Goal: Task Accomplishment & Management: Use online tool/utility

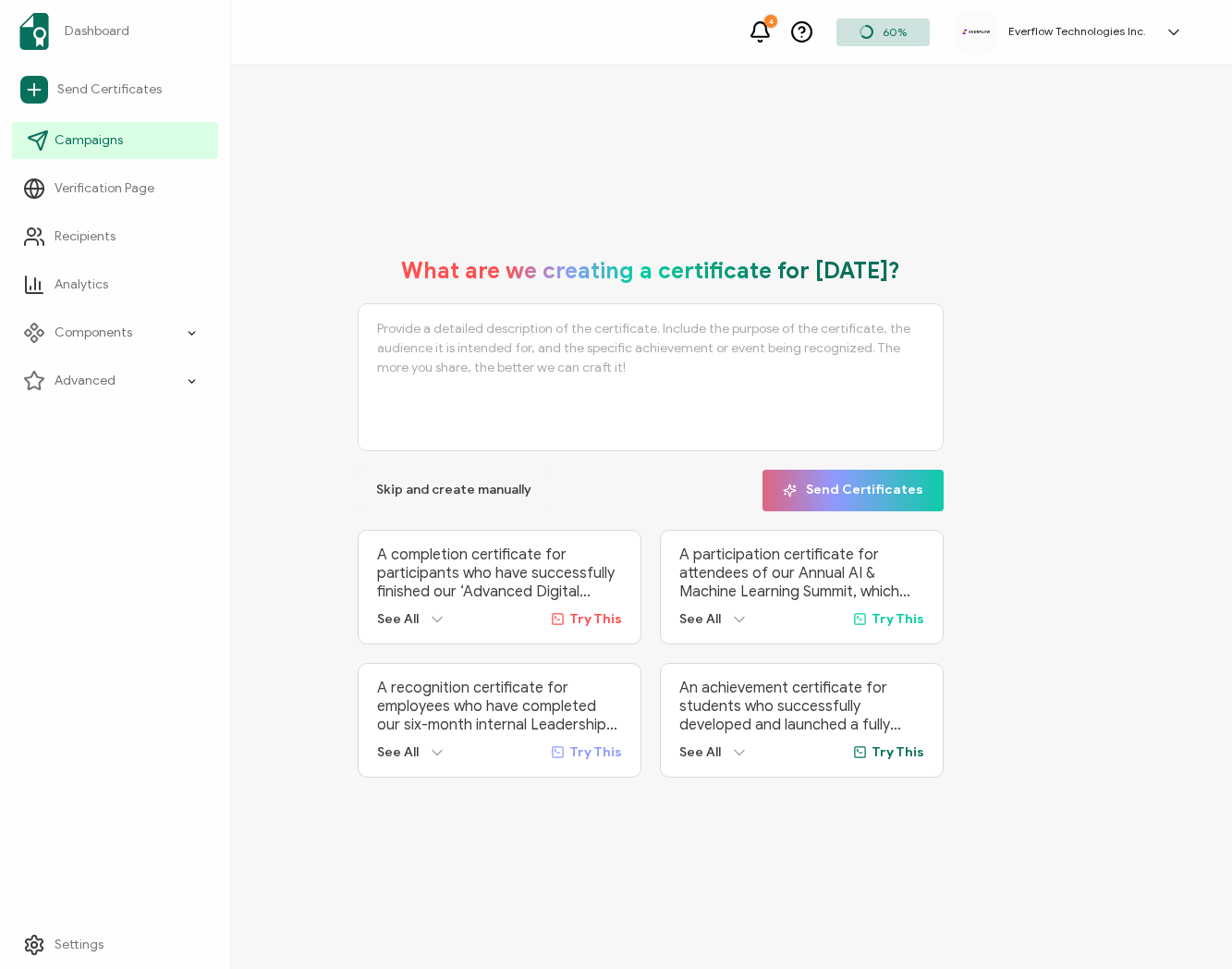
click at [122, 133] on link "Campaigns" at bounding box center [115, 141] width 206 height 37
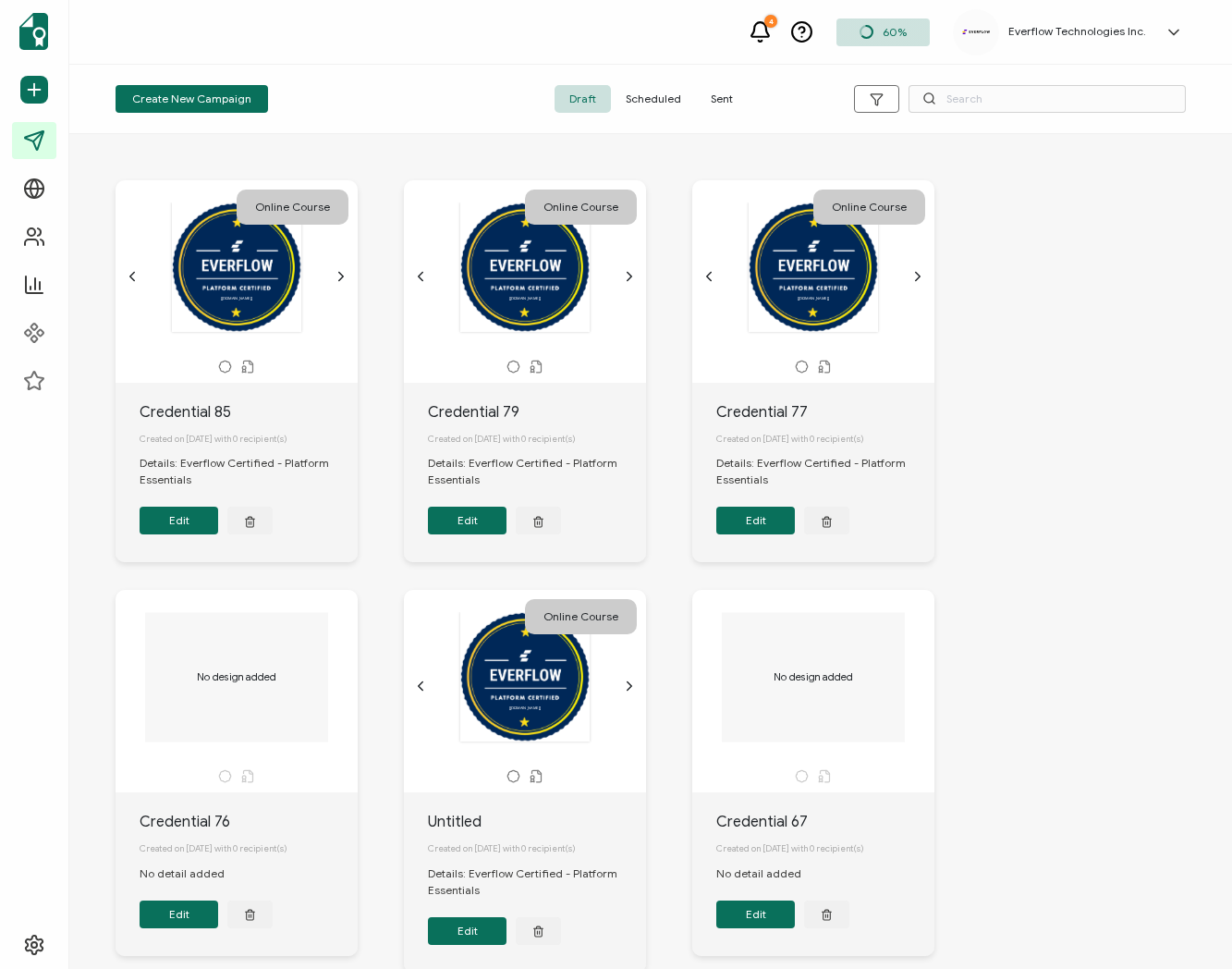
click at [702, 92] on span "Sent" at bounding box center [721, 99] width 51 height 28
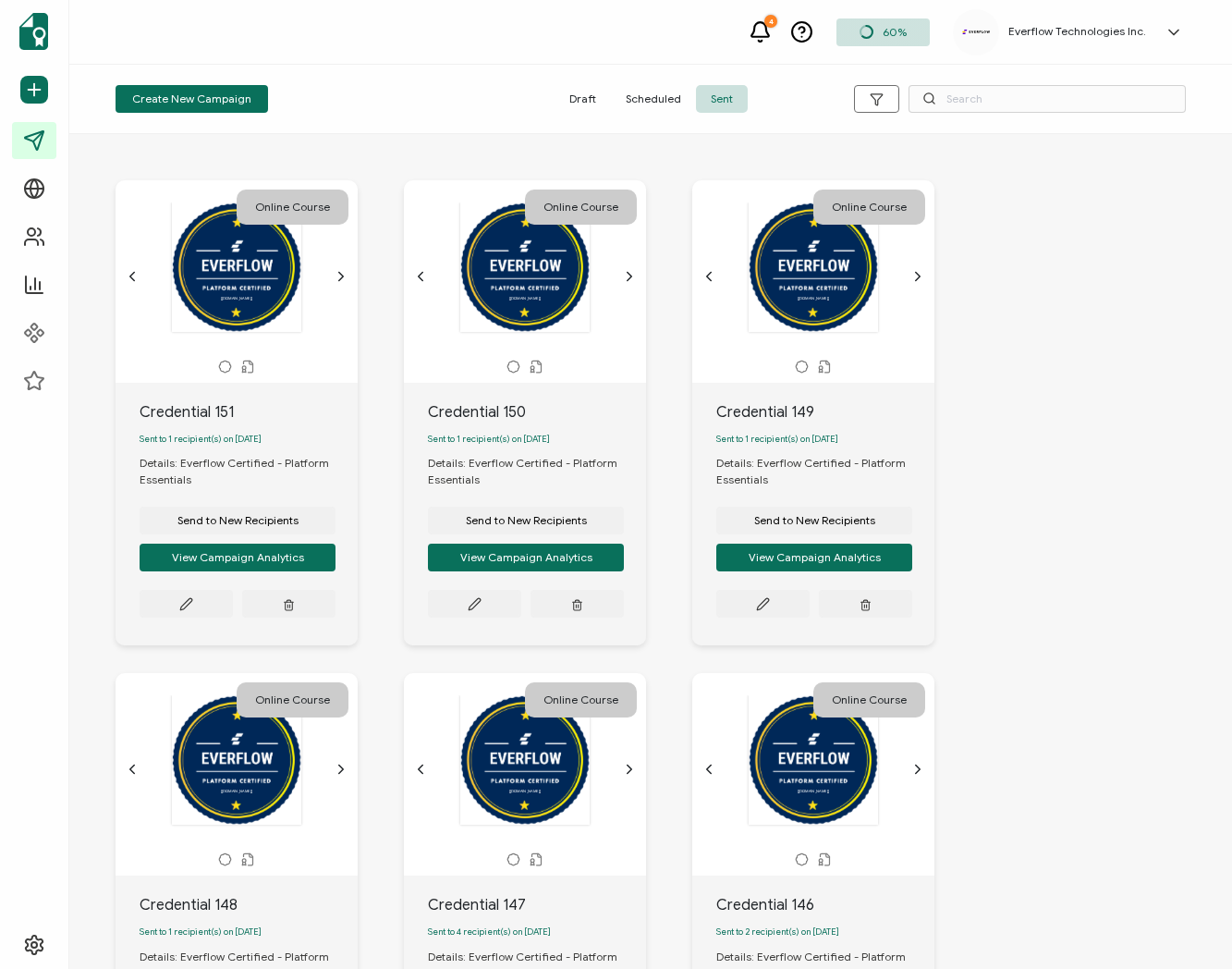
click at [268, 525] on span "Send to New Recipients" at bounding box center [238, 520] width 121 height 11
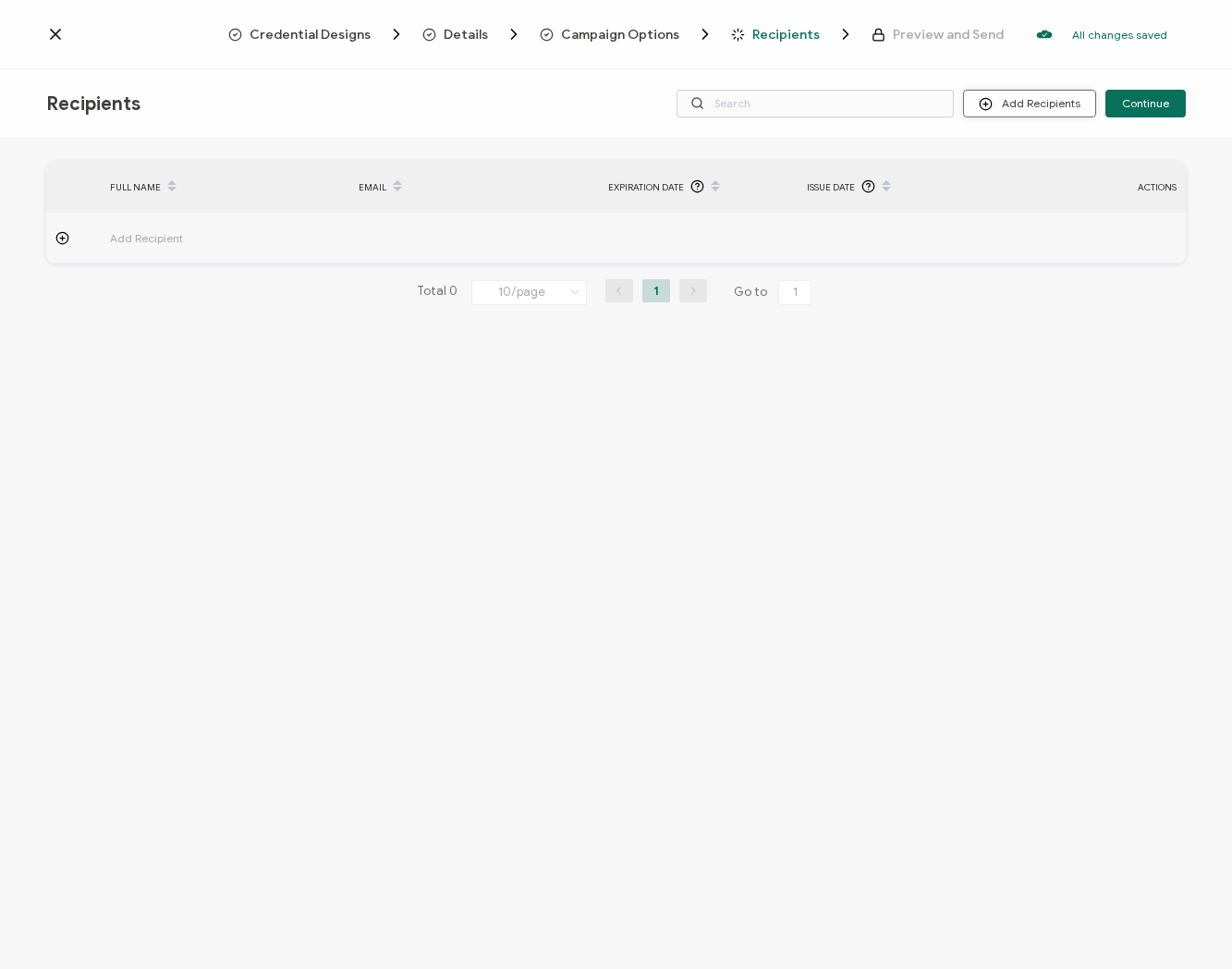
click at [1018, 113] on button "Add Recipients" at bounding box center [1029, 103] width 133 height 28
click at [1037, 177] on span "Import From Recipients" at bounding box center [1067, 184] width 120 height 14
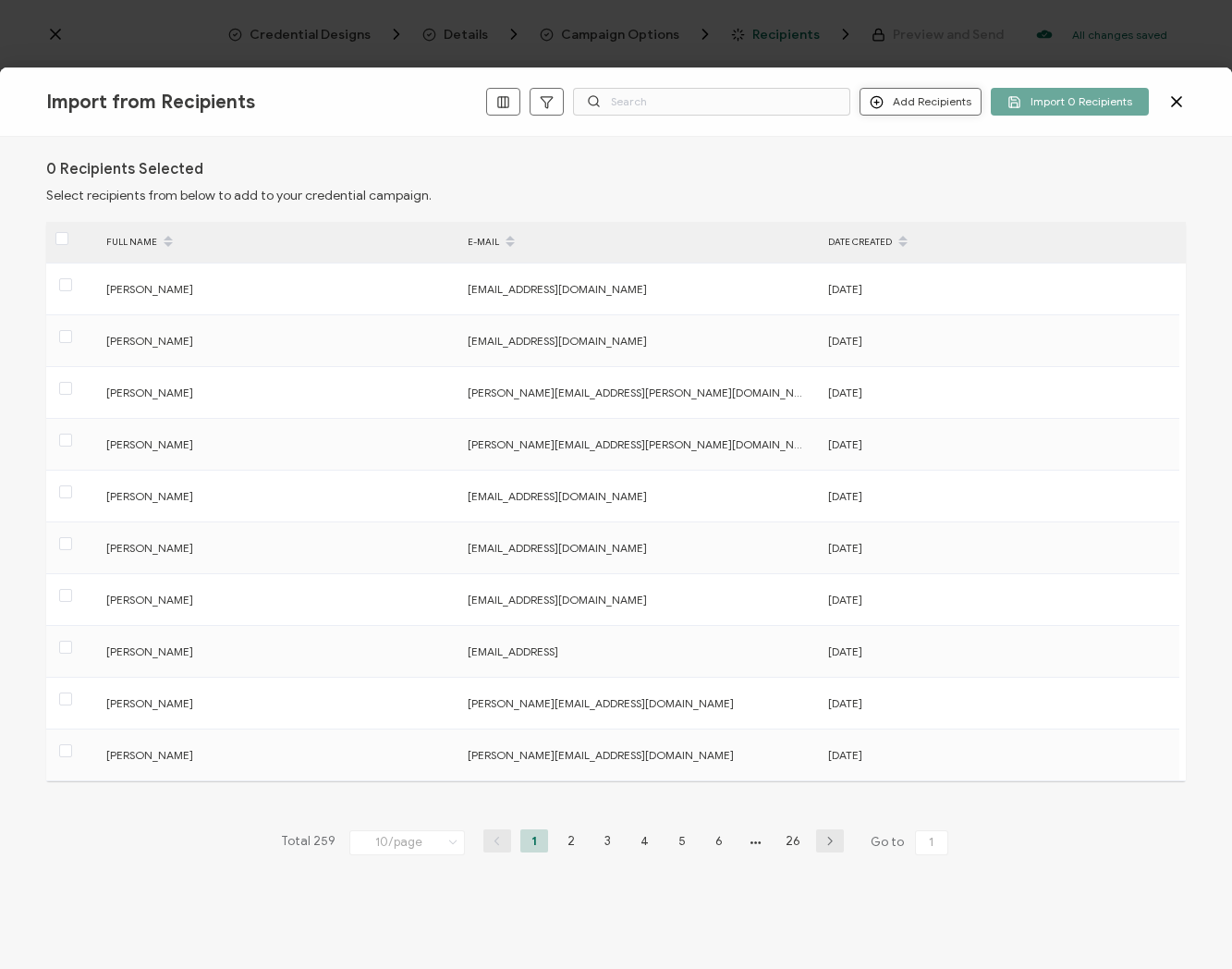
click at [935, 102] on button "Add Recipients" at bounding box center [921, 101] width 122 height 28
click at [946, 160] on span "Add a Single Recipient" at bounding box center [964, 167] width 117 height 14
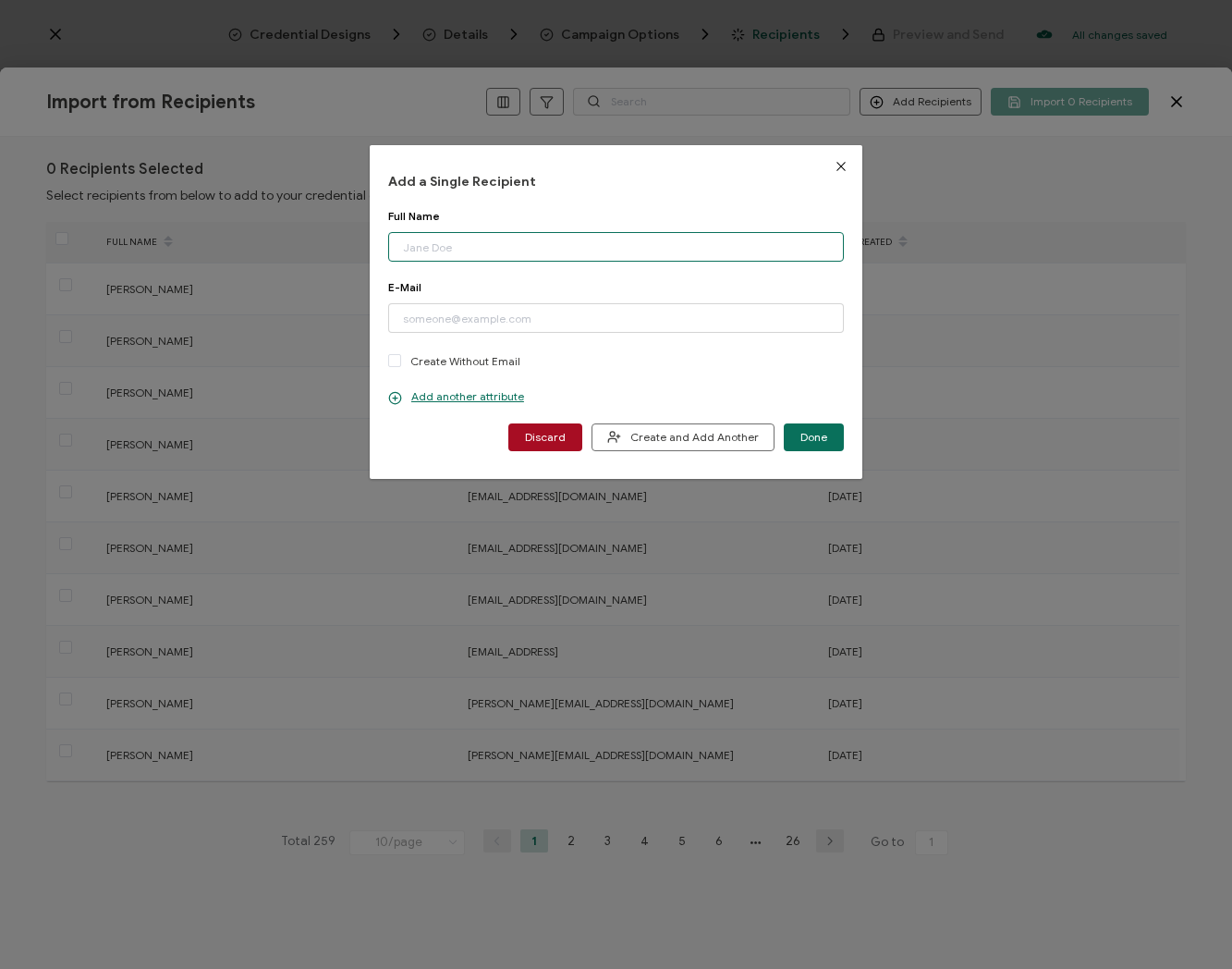
paste input "[PERSON_NAME] Email: [EMAIL_ADDRESS][DOMAIN_NAME]"
drag, startPoint x: 515, startPoint y: 251, endPoint x: 680, endPoint y: 249, distance: 165.0
click at [680, 249] on input "[PERSON_NAME] Email: [EMAIL_ADDRESS][DOMAIN_NAME]" at bounding box center [616, 247] width 456 height 29
type input "[PERSON_NAME]"
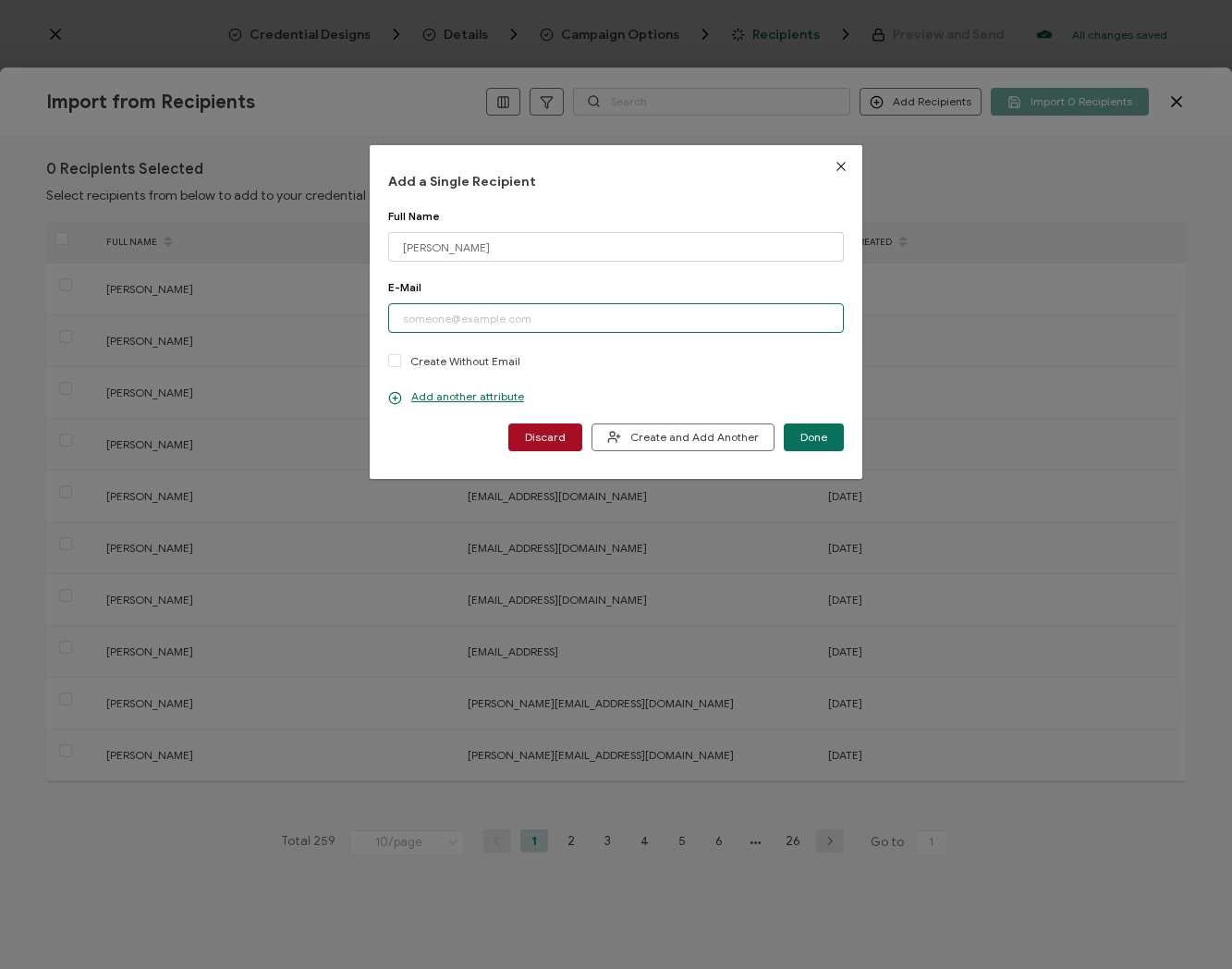
paste input "[EMAIL_ADDRESS][DOMAIN_NAME]"
type input "[EMAIL_ADDRESS][DOMAIN_NAME]"
click at [435, 398] on p "Add another attribute" at bounding box center [457, 397] width 136 height 15
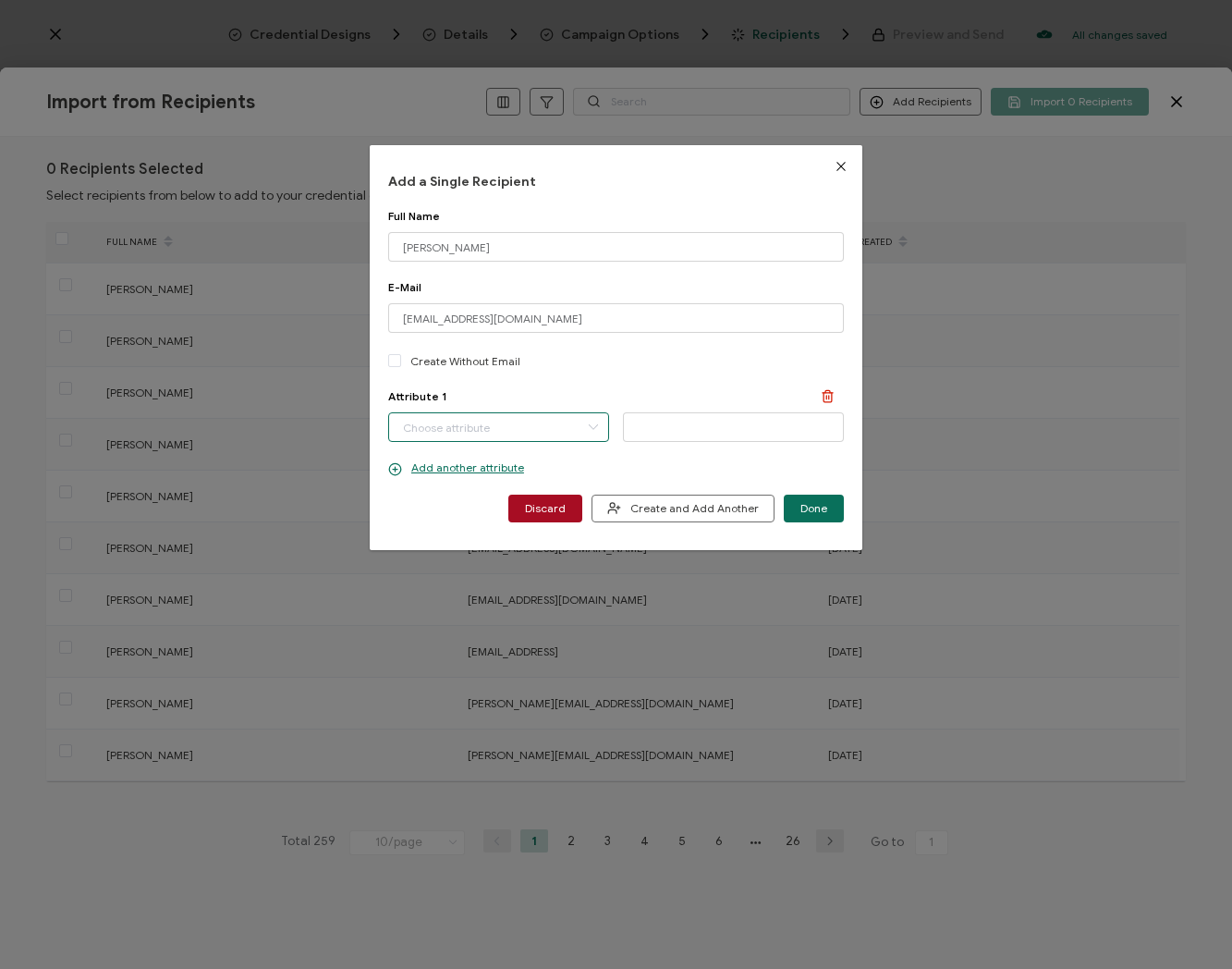
click at [468, 428] on input "dialog" at bounding box center [498, 427] width 221 height 29
click at [468, 464] on span "Completion Date" at bounding box center [446, 475] width 86 height 31
type input "Completion Date"
click at [636, 423] on icon "dialog" at bounding box center [639, 426] width 23 height 28
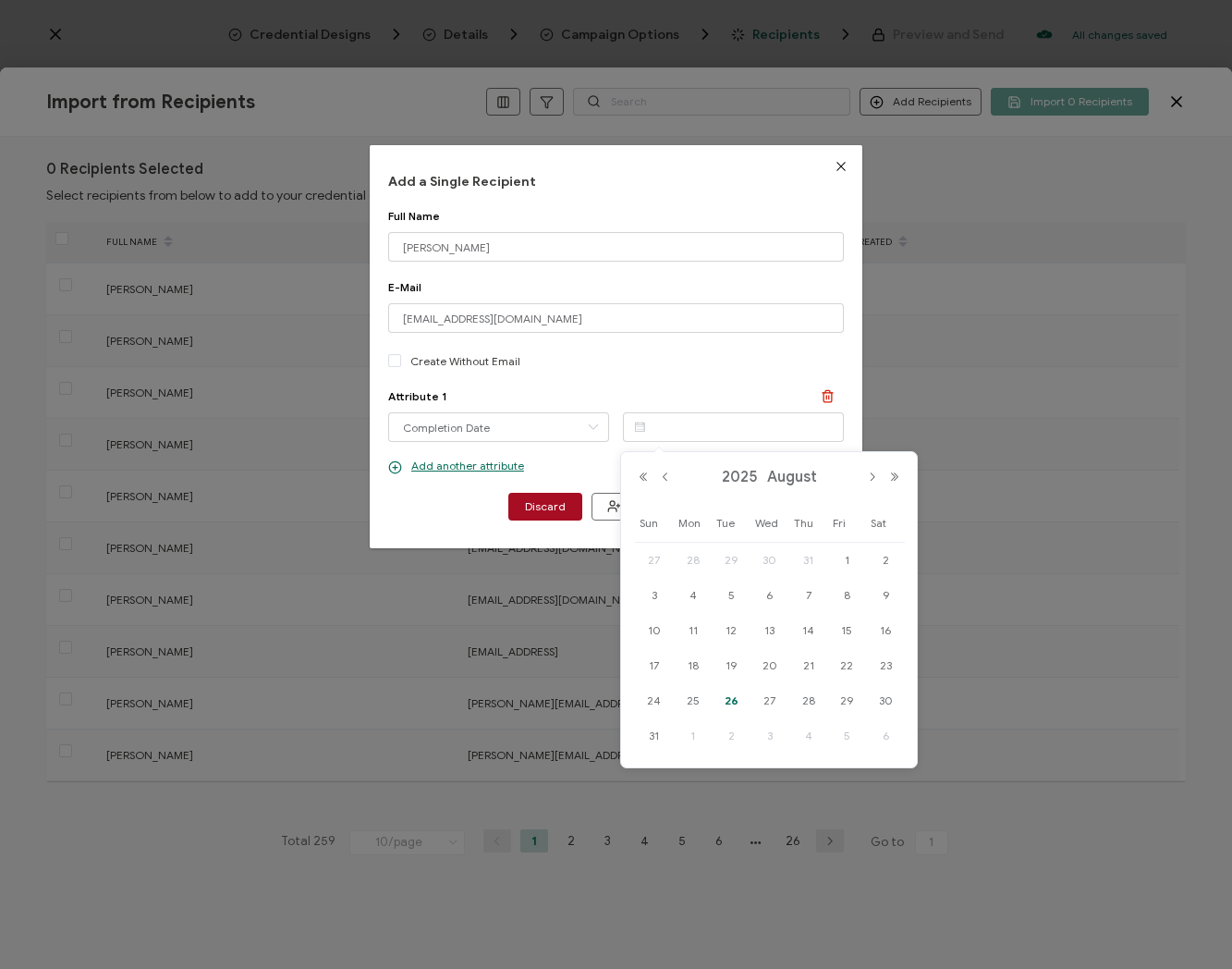
drag, startPoint x: 730, startPoint y: 697, endPoint x: 650, endPoint y: 631, distance: 103.7
click at [730, 697] on span "26" at bounding box center [731, 701] width 22 height 22
type input "[DATE]"
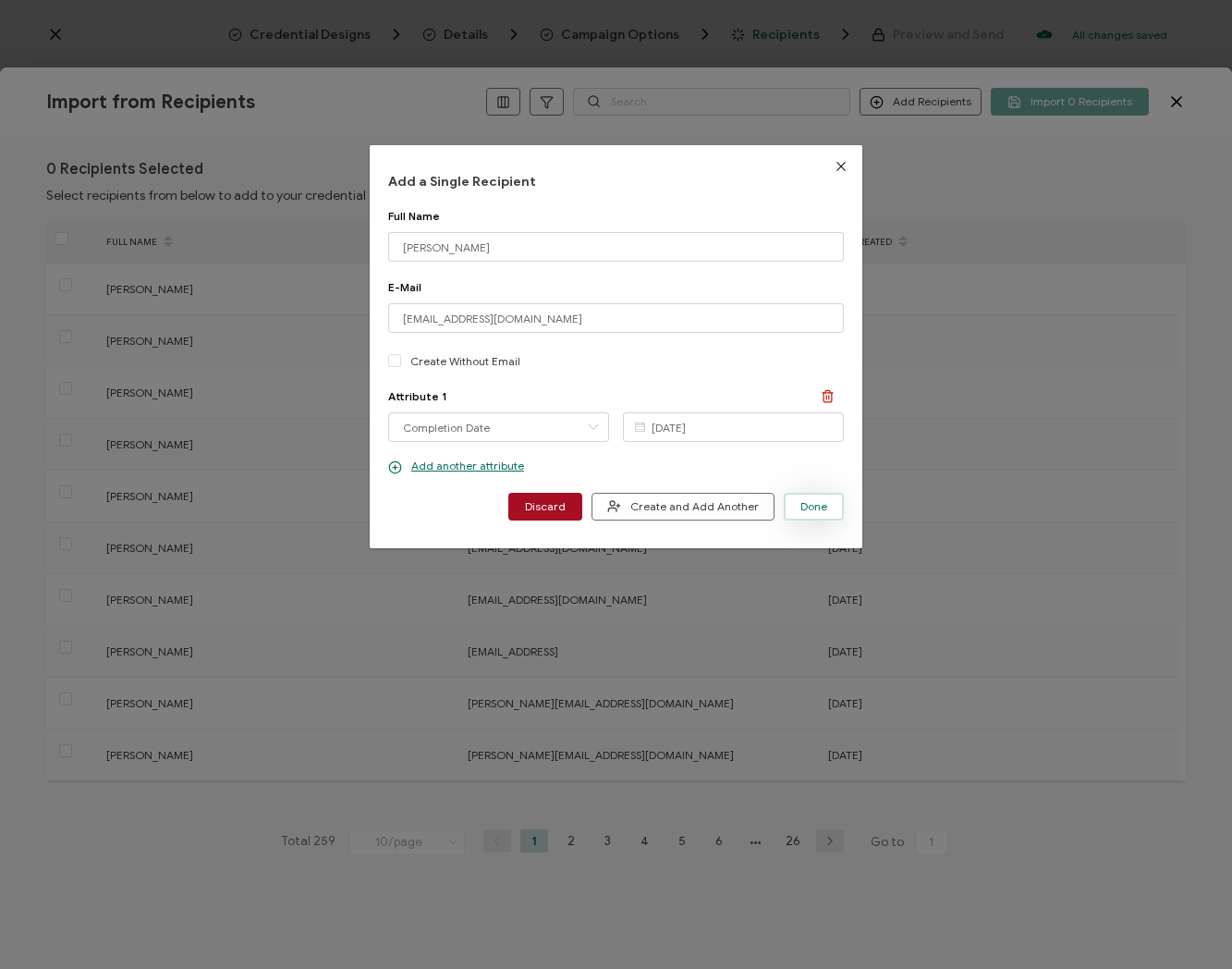
click at [804, 511] on span "Done" at bounding box center [814, 506] width 27 height 11
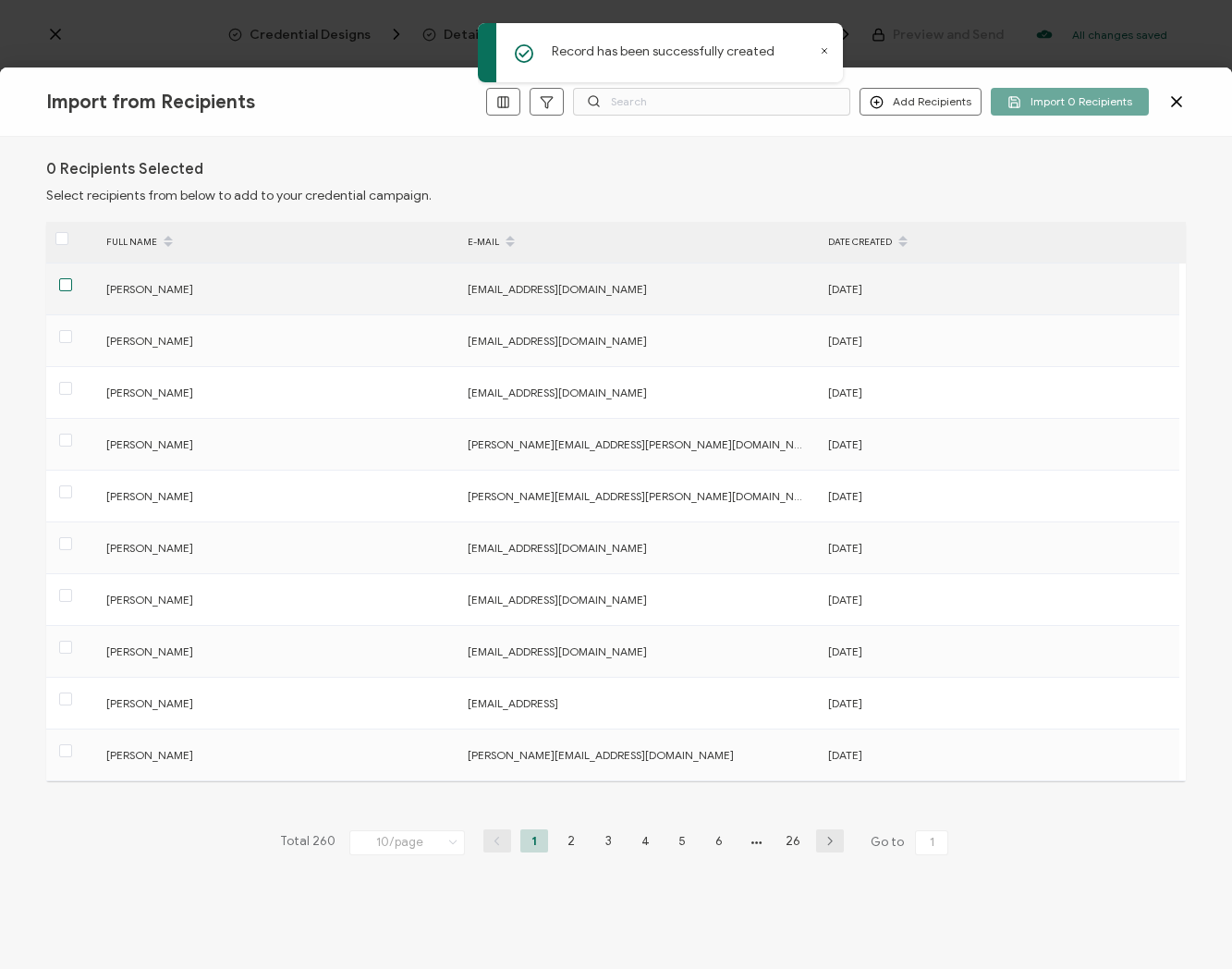
click at [66, 286] on span at bounding box center [65, 284] width 13 height 13
click at [72, 278] on input "checkbox" at bounding box center [72, 278] width 0 height 0
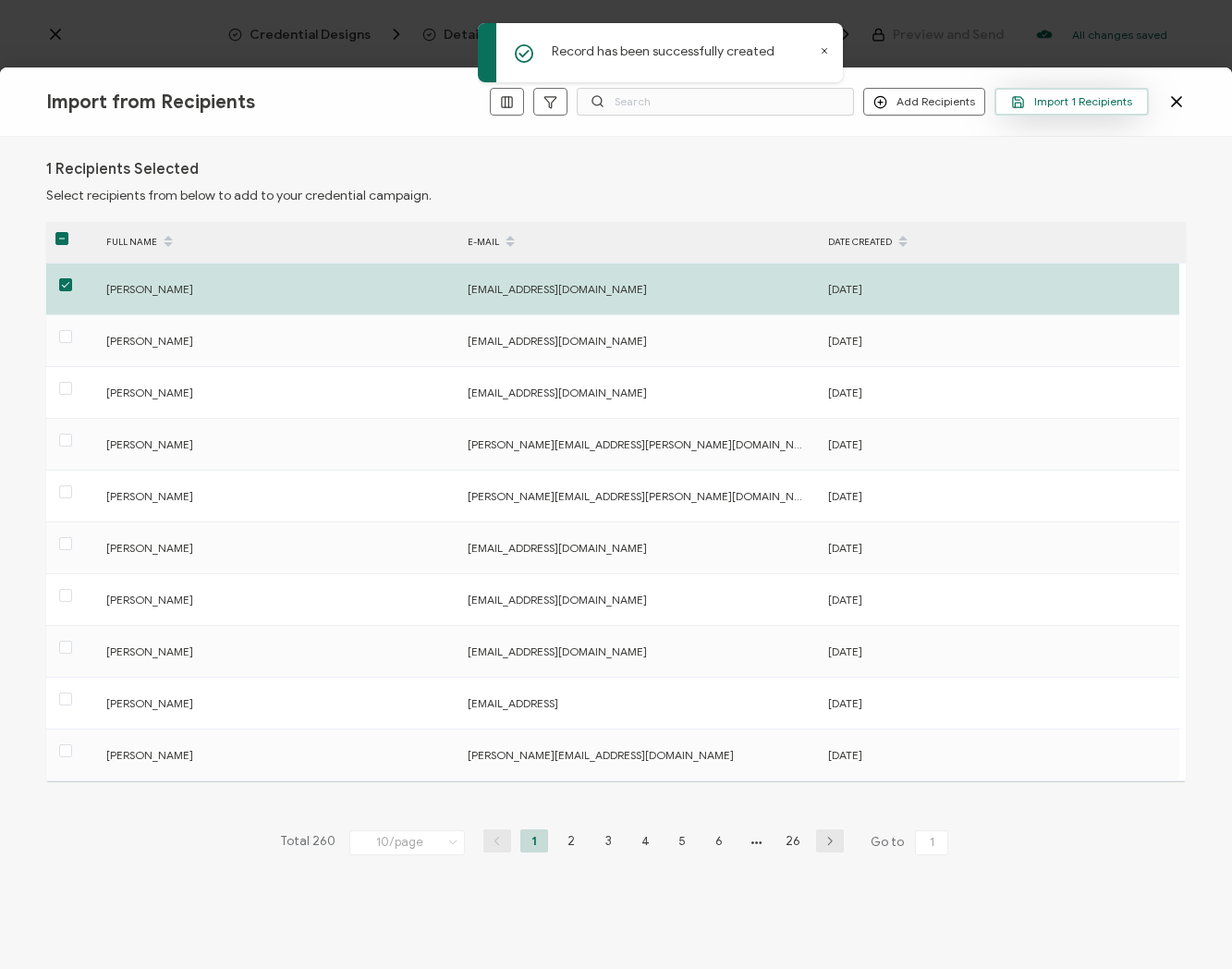
click at [1082, 105] on span "Import 1 Recipients" at bounding box center [1072, 102] width 121 height 14
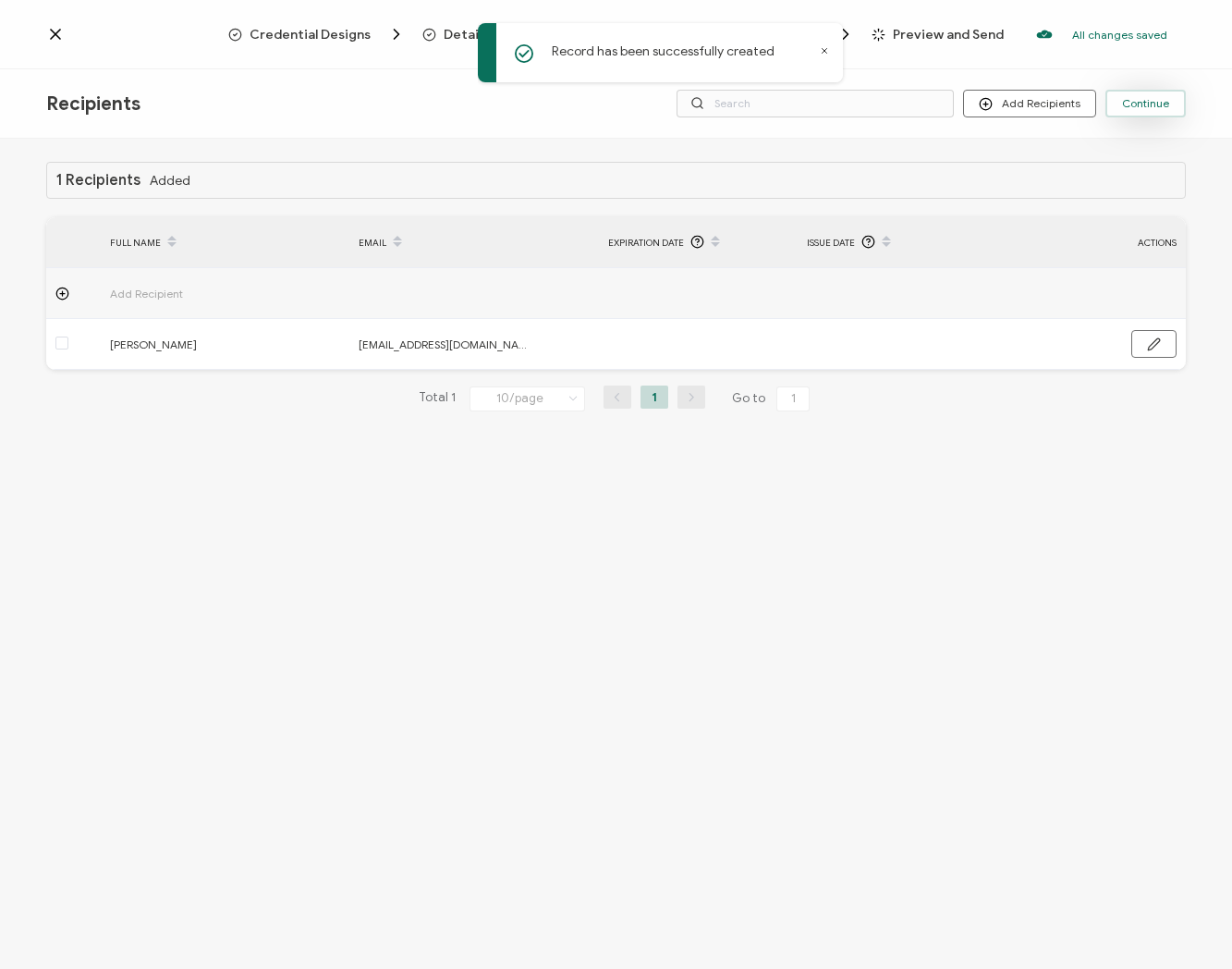
click at [1151, 102] on span "Continue" at bounding box center [1146, 103] width 48 height 11
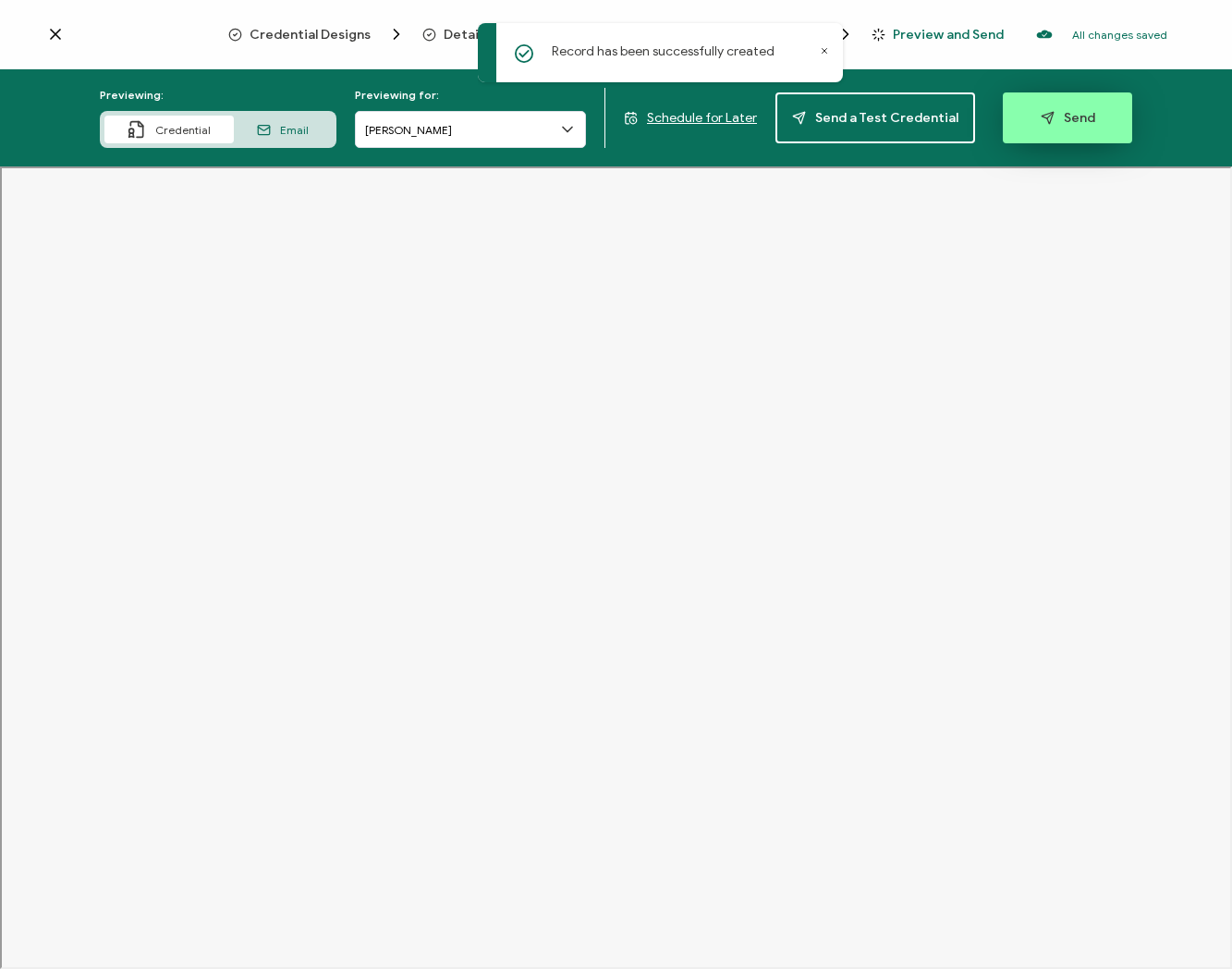
click at [1041, 111] on icon "button" at bounding box center [1047, 118] width 14 height 14
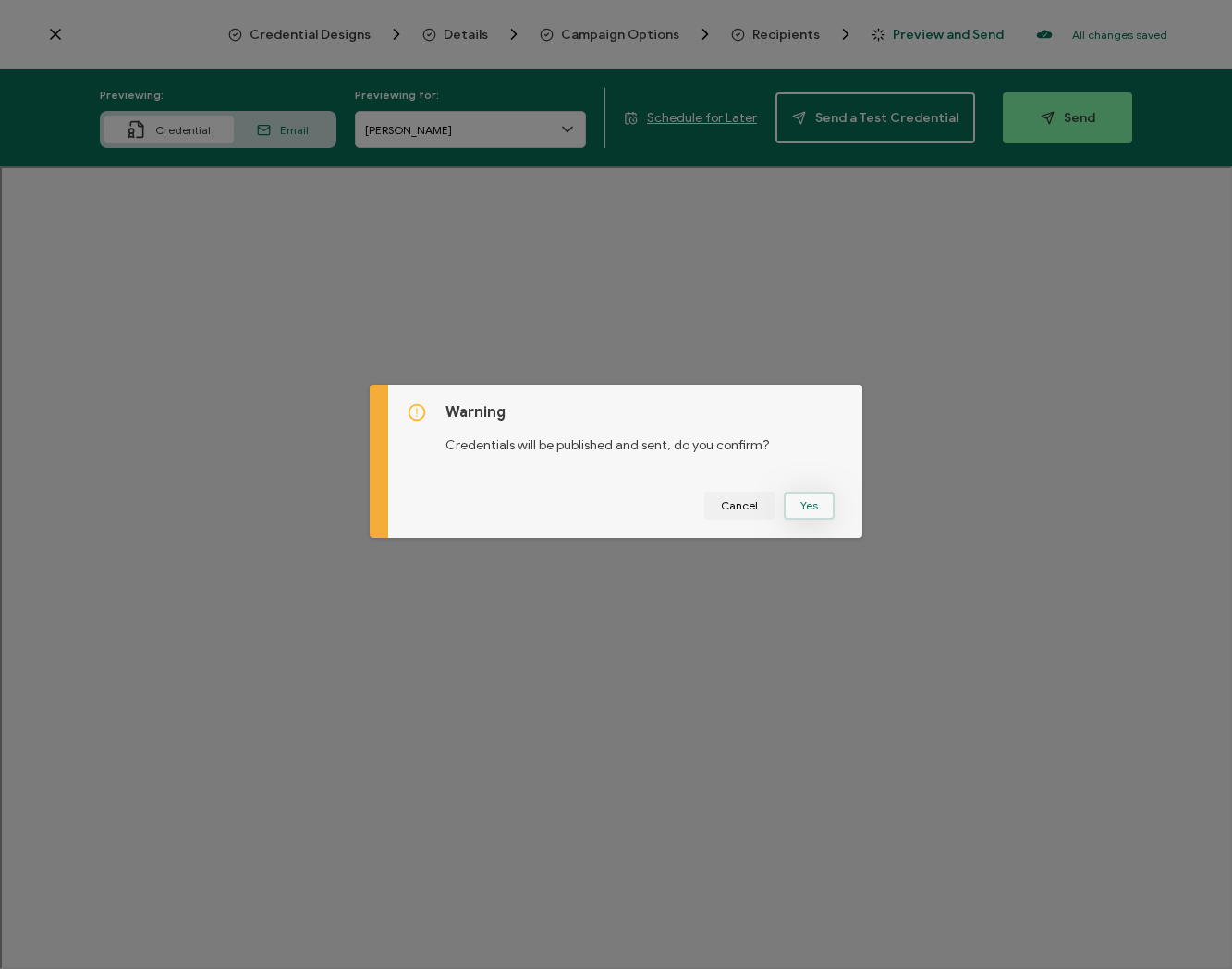
click at [807, 503] on button "Yes" at bounding box center [809, 505] width 51 height 28
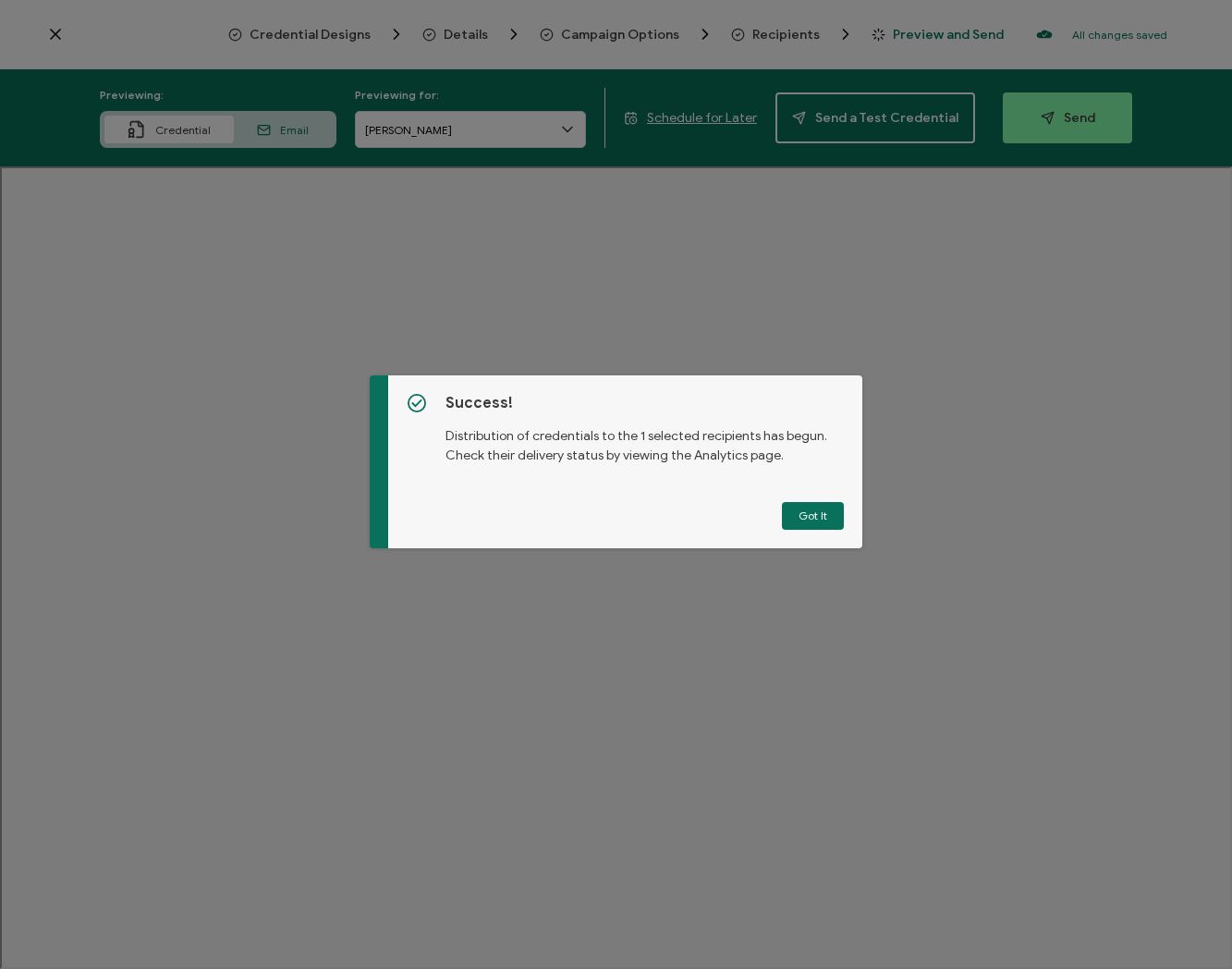
drag, startPoint x: 807, startPoint y: 521, endPoint x: 753, endPoint y: 510, distance: 55.1
click at [807, 521] on button "Got It" at bounding box center [813, 516] width 62 height 28
